Goal: Navigation & Orientation: Find specific page/section

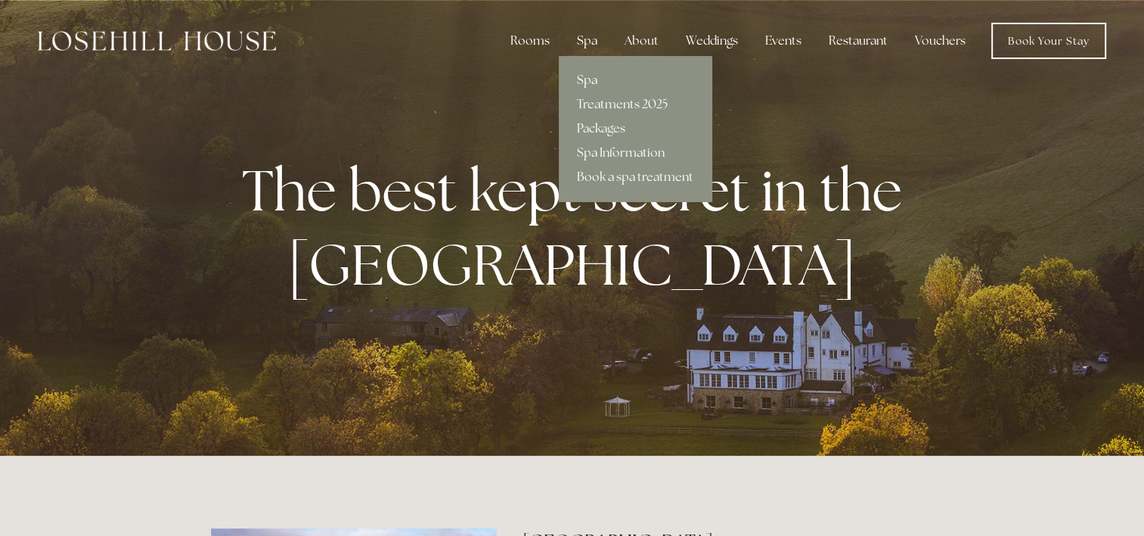
click at [593, 82] on link "Spa" at bounding box center [635, 80] width 153 height 24
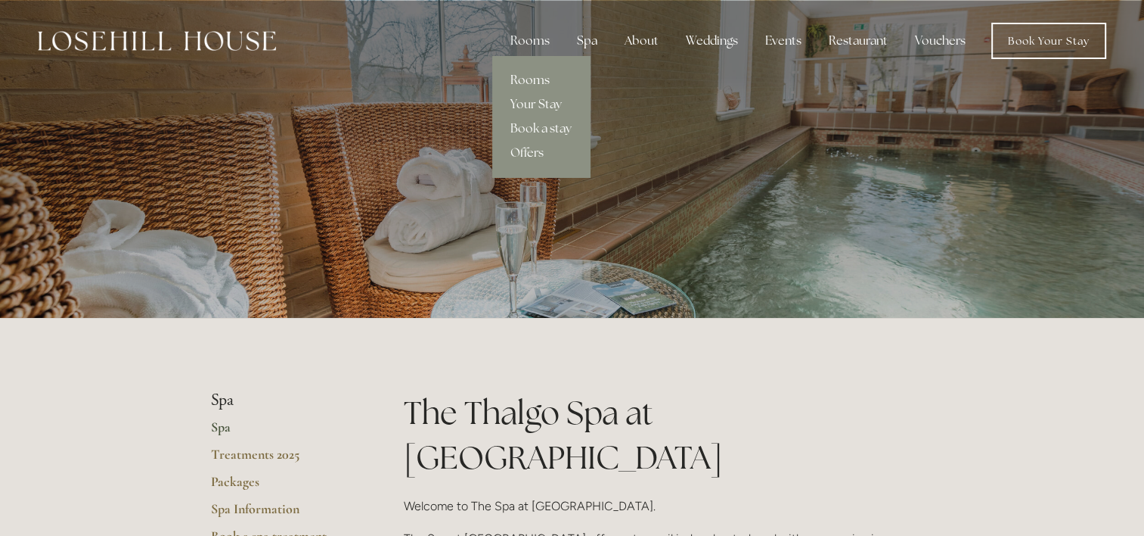
click at [542, 78] on link "Rooms" at bounding box center [541, 80] width 98 height 24
